Goal: Task Accomplishment & Management: Manage account settings

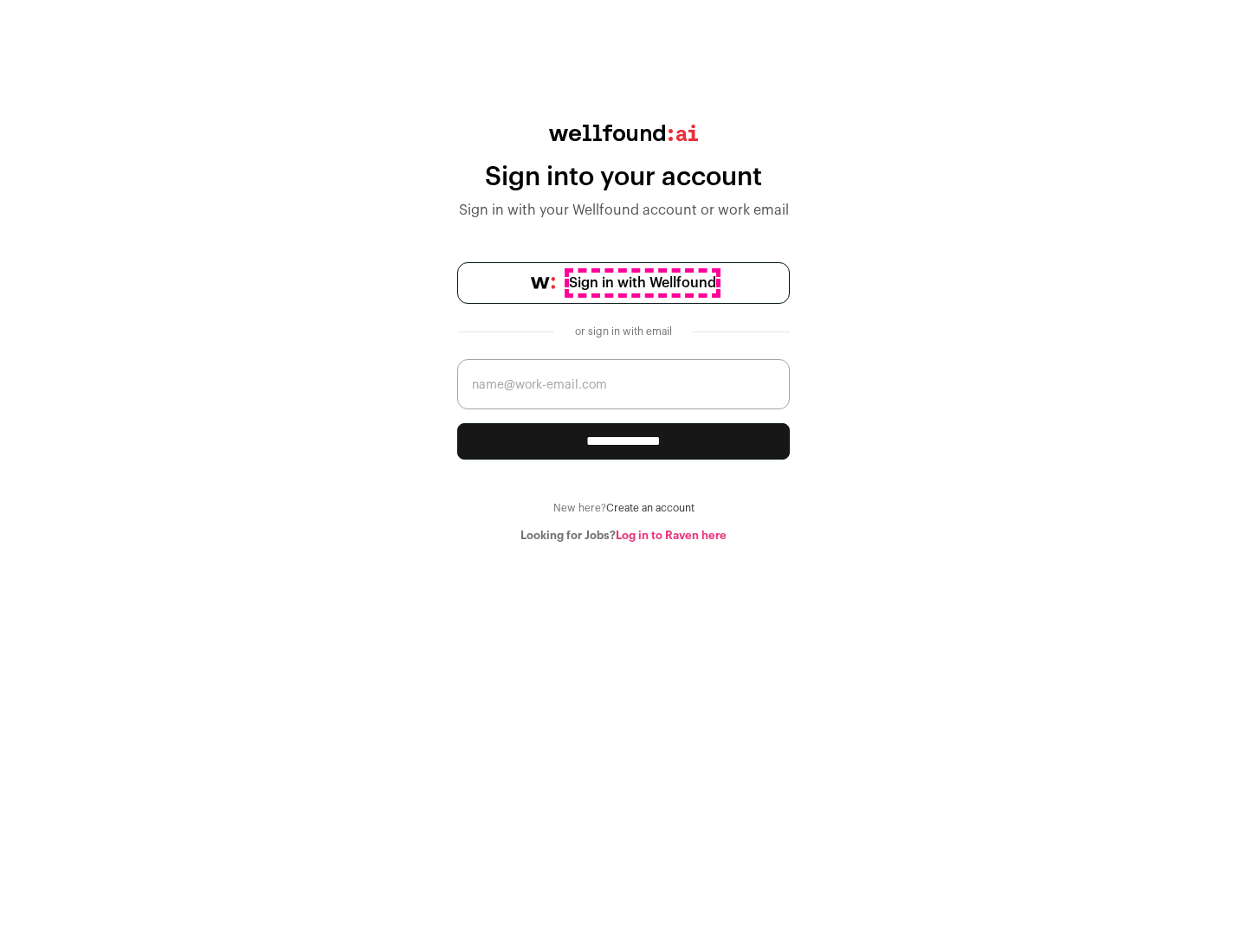
click at [641, 283] on span "Sign in with Wellfound" at bounding box center [642, 283] width 148 height 20
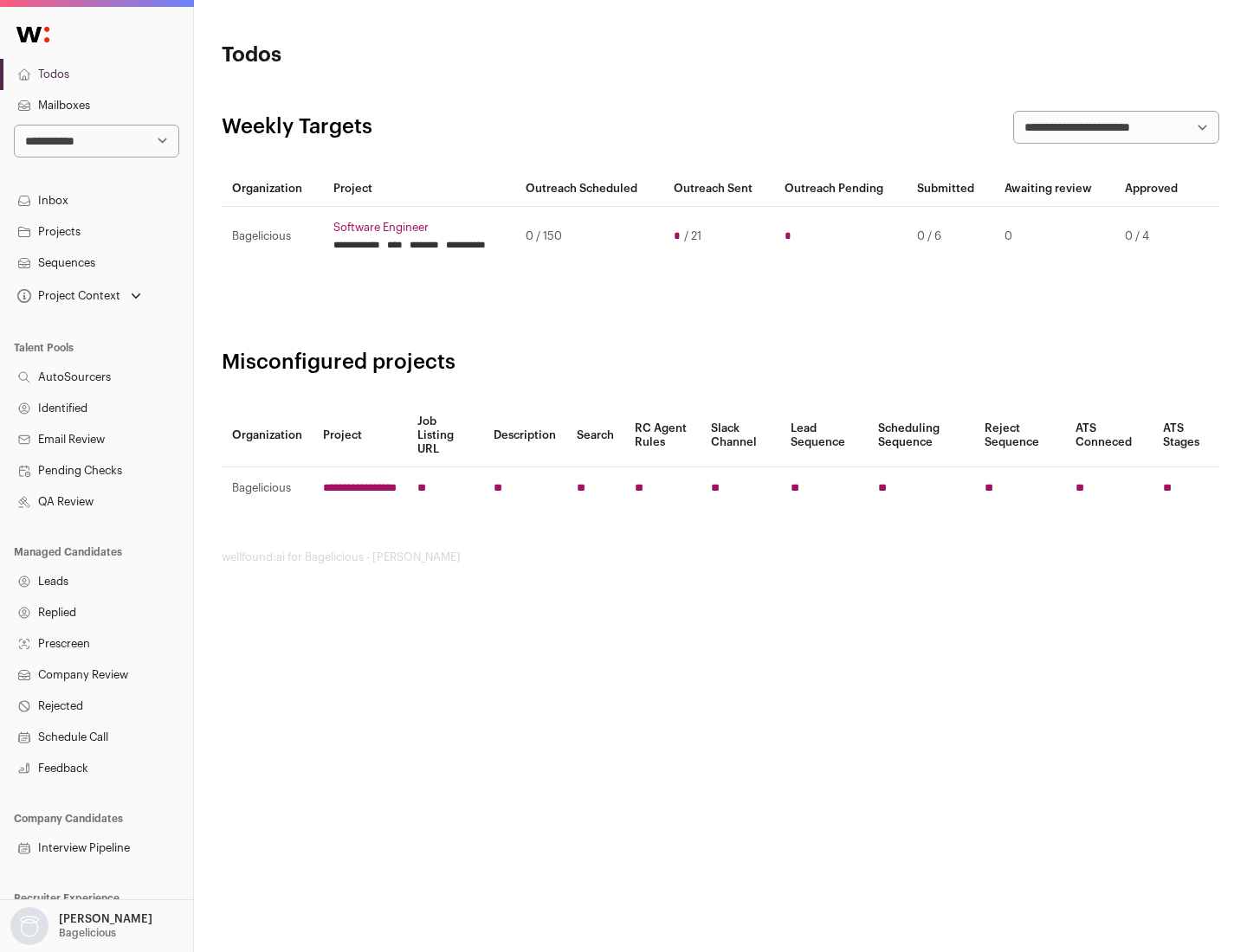
click at [96, 231] on link "Projects" at bounding box center [96, 232] width 193 height 32
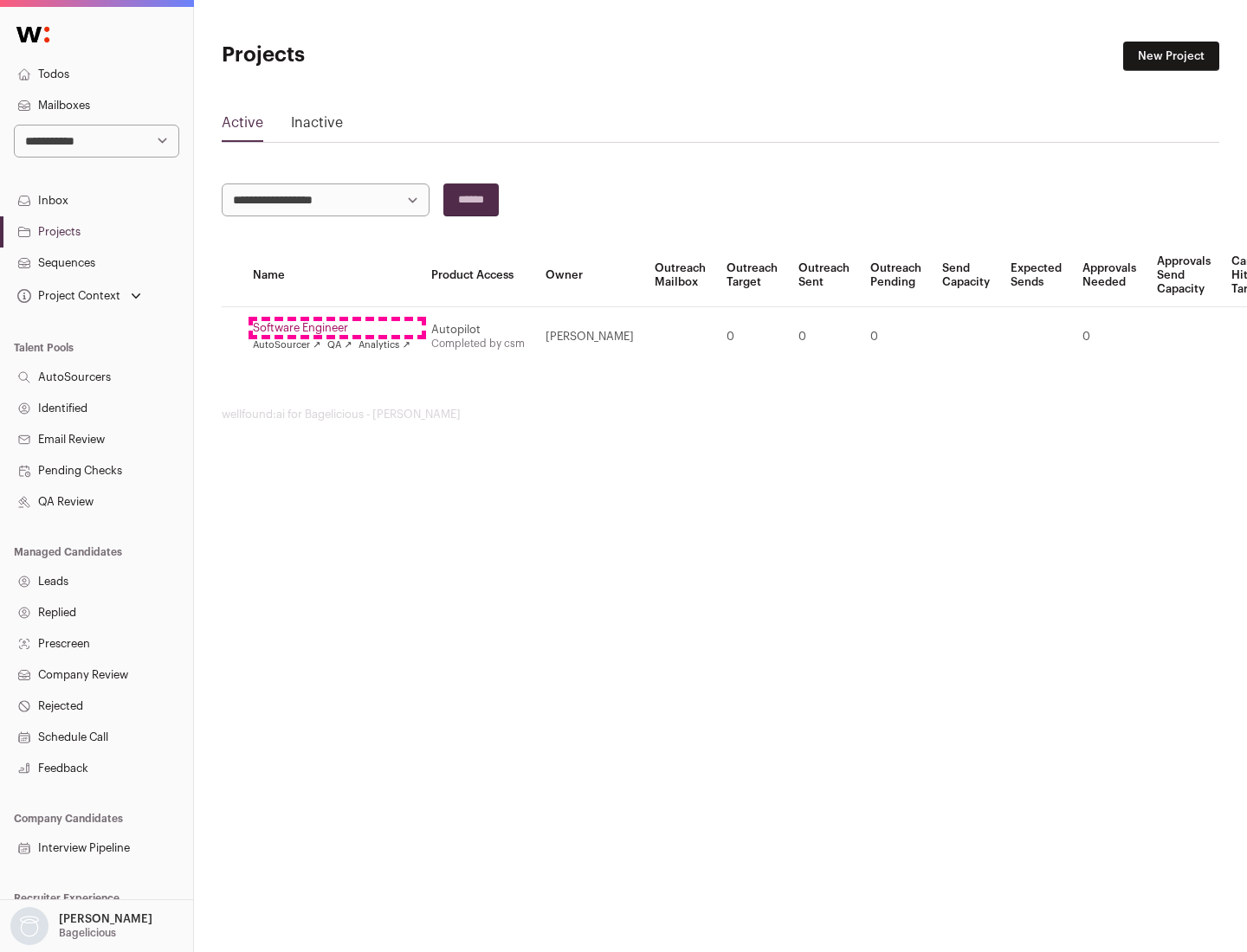
click at [337, 328] on link "Software Engineer" at bounding box center [331, 328] width 158 height 14
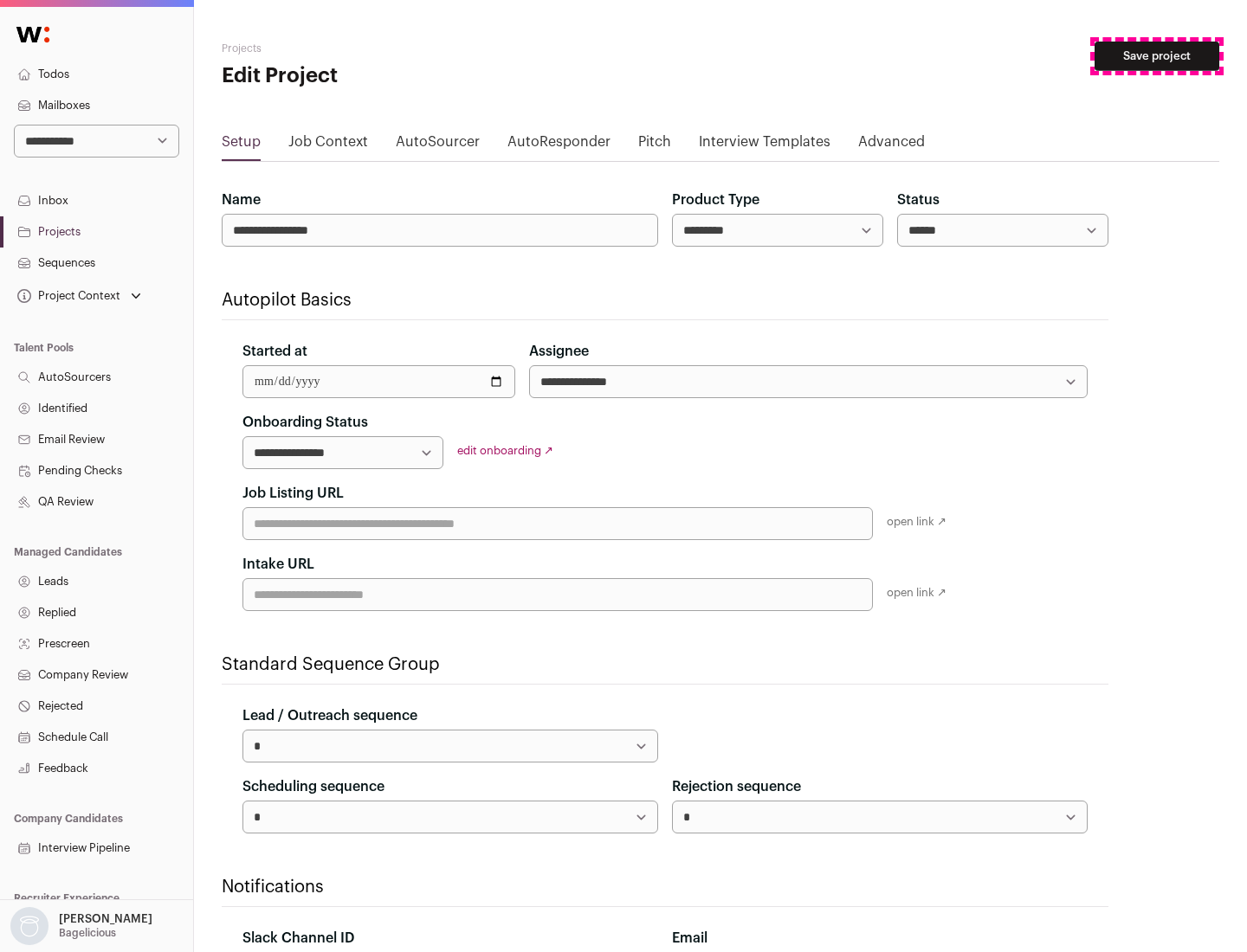
click at [1157, 57] on button "Save project" at bounding box center [1157, 57] width 124 height 30
